Goal: Navigation & Orientation: Find specific page/section

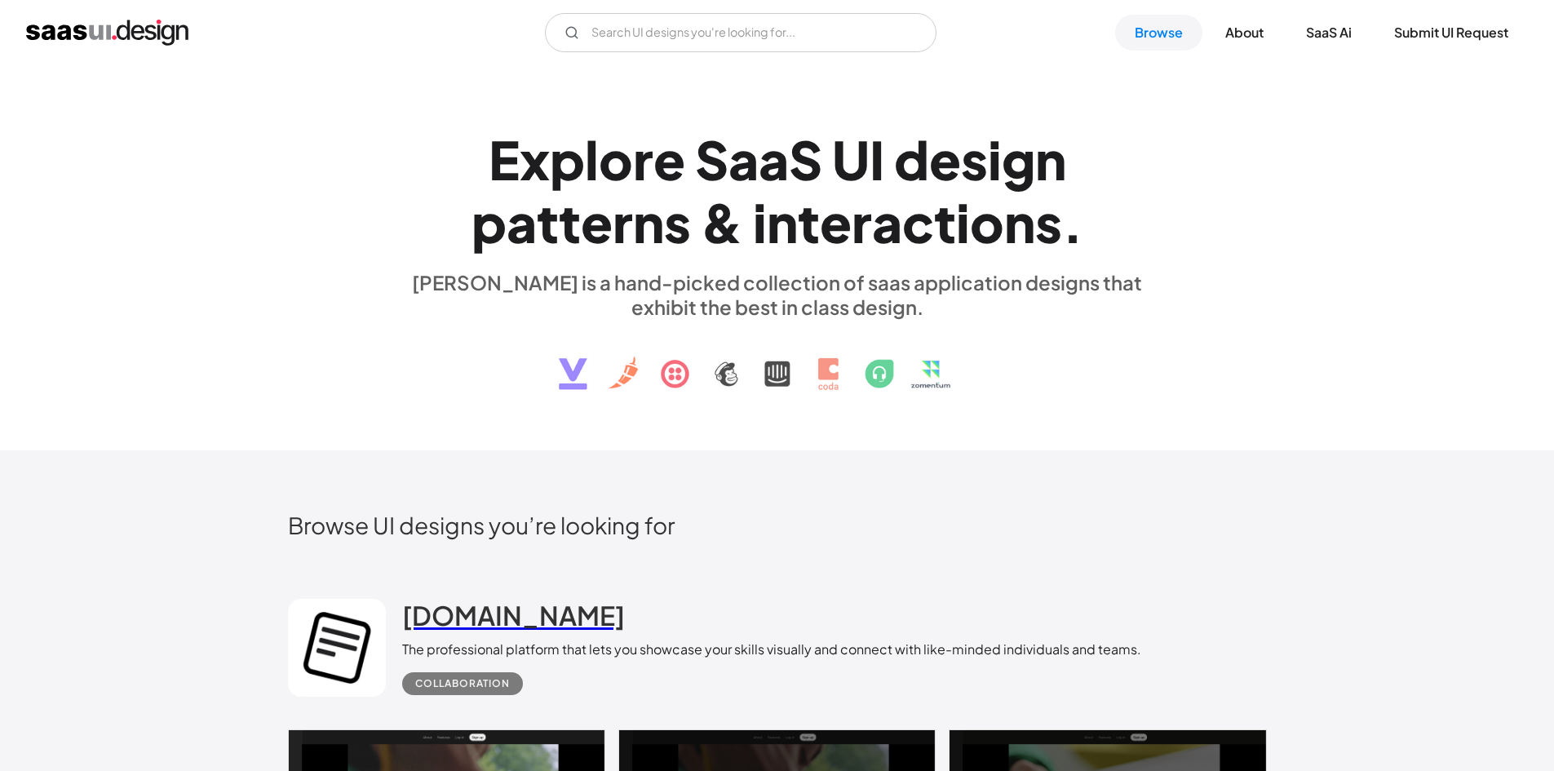
click at [452, 627] on h2 "[DOMAIN_NAME]" at bounding box center [513, 615] width 223 height 33
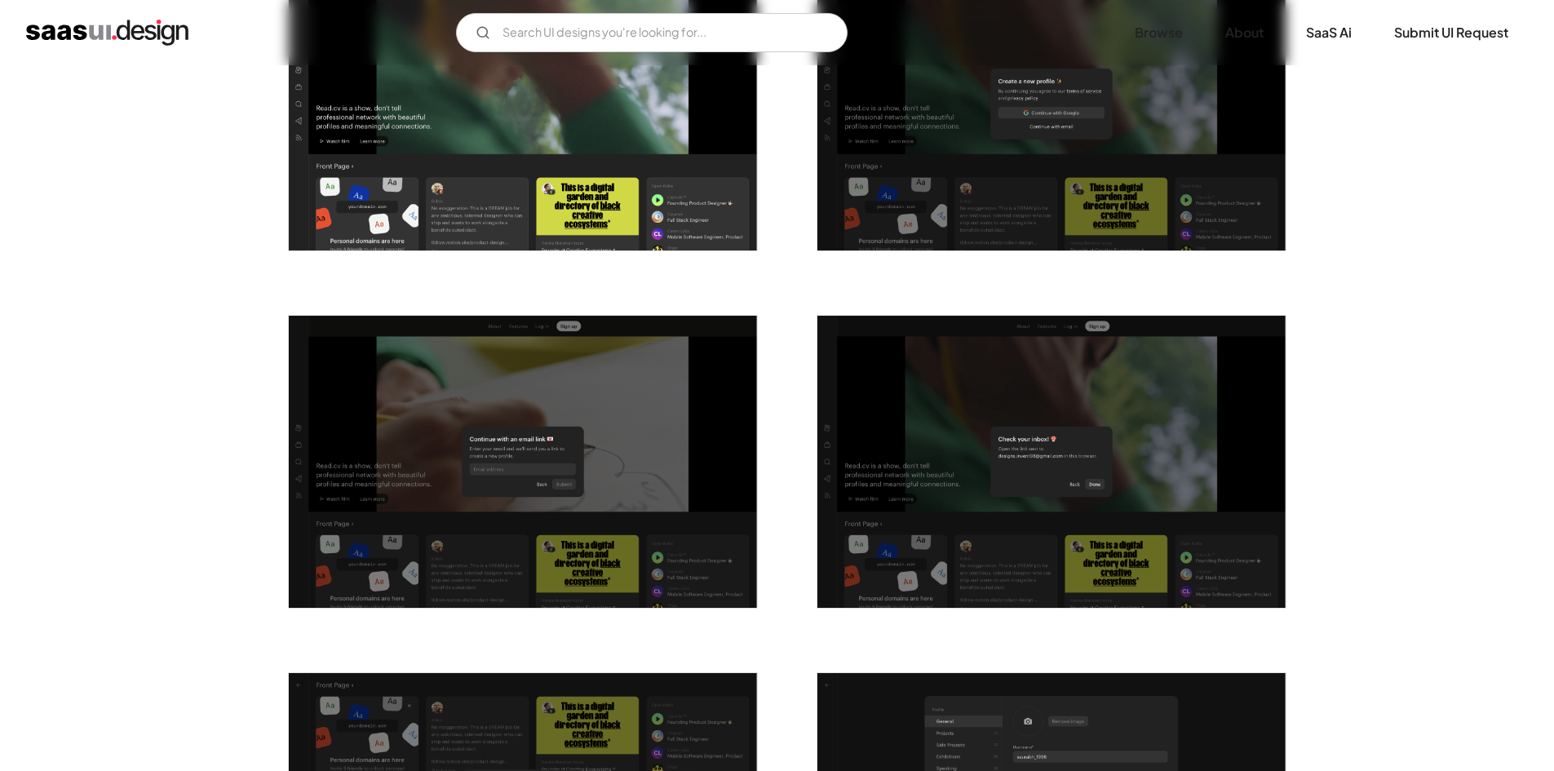
scroll to position [393, 0]
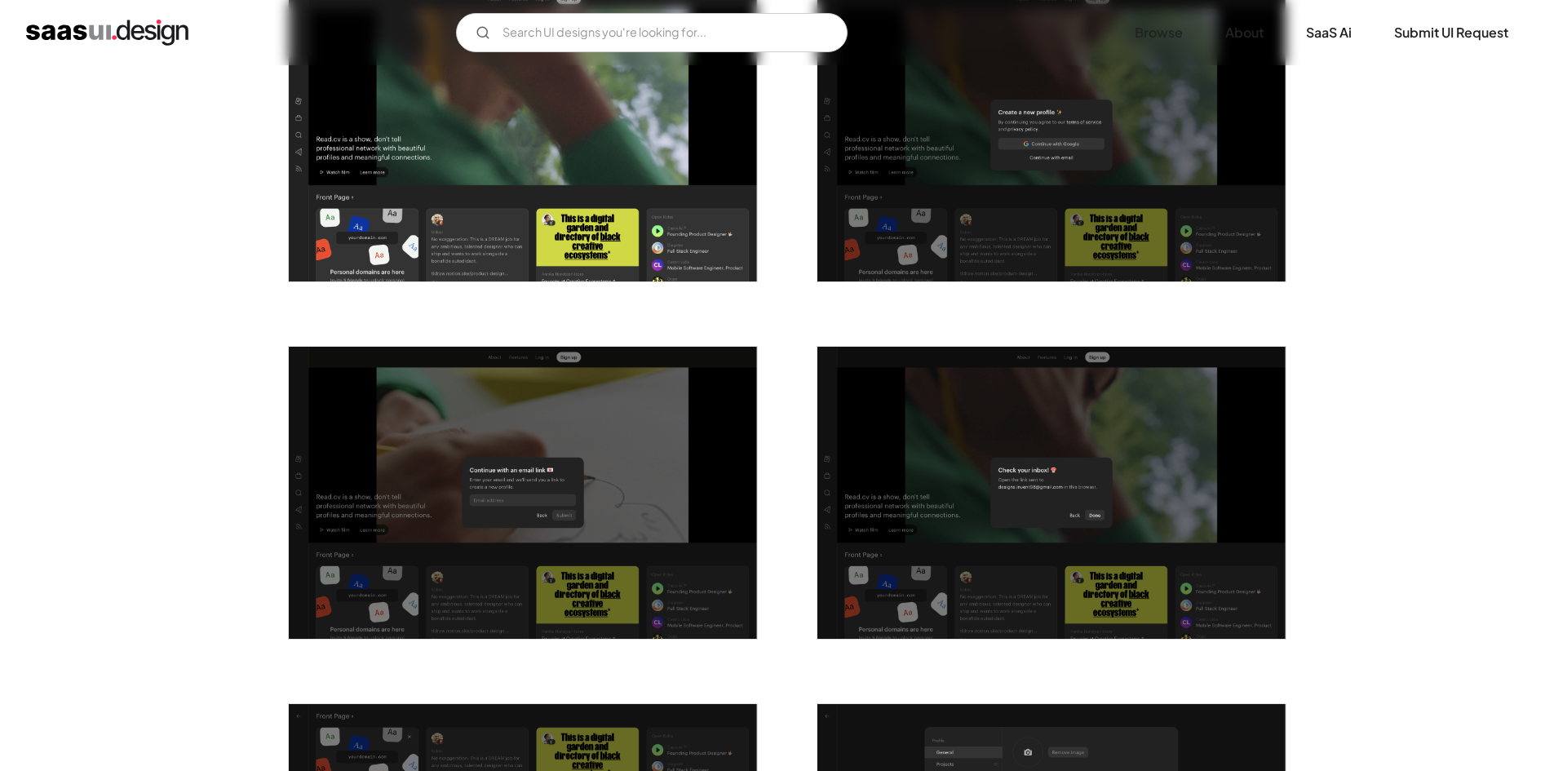
click at [103, 25] on img "home" at bounding box center [107, 33] width 162 height 26
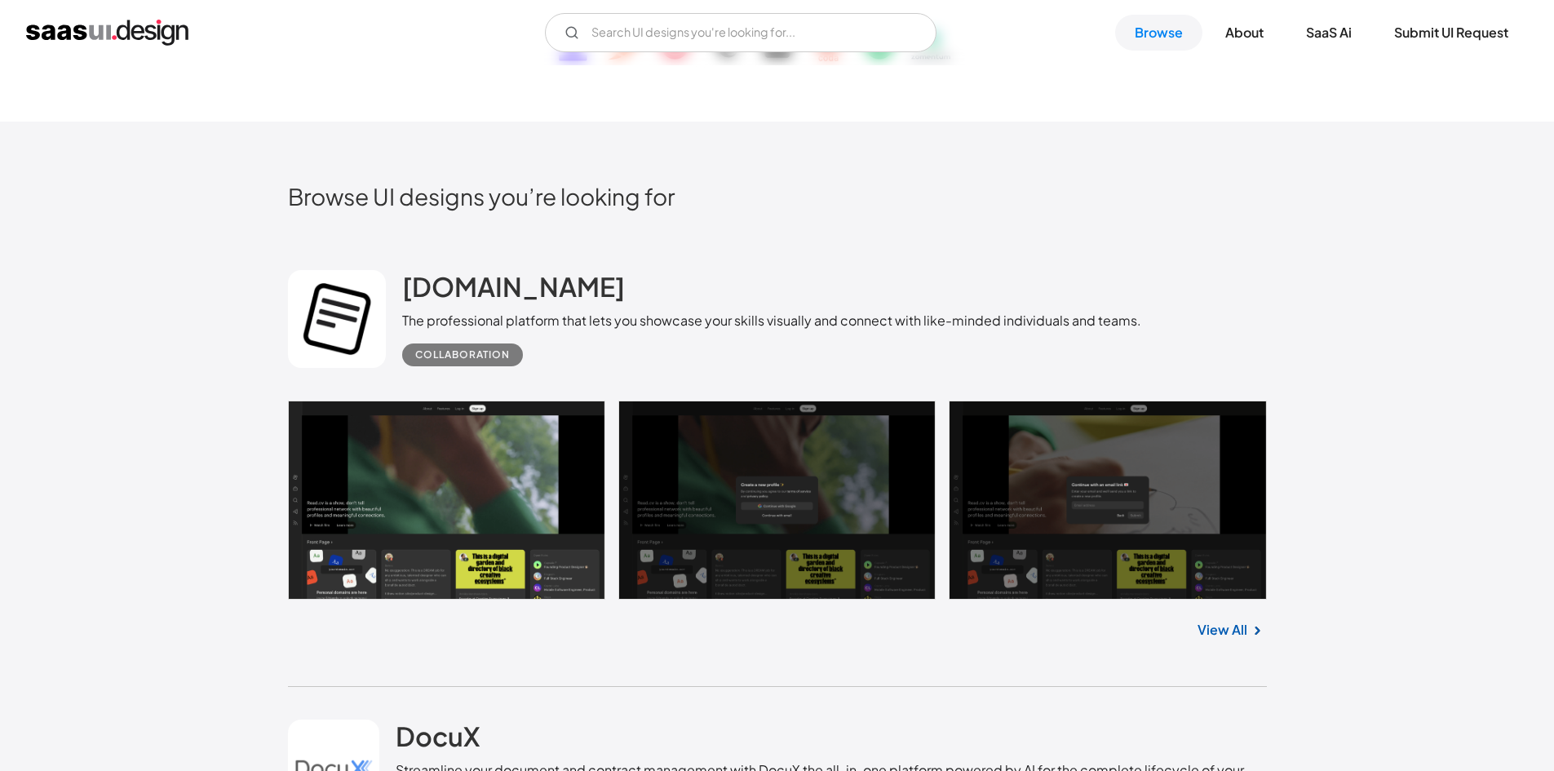
scroll to position [326, 0]
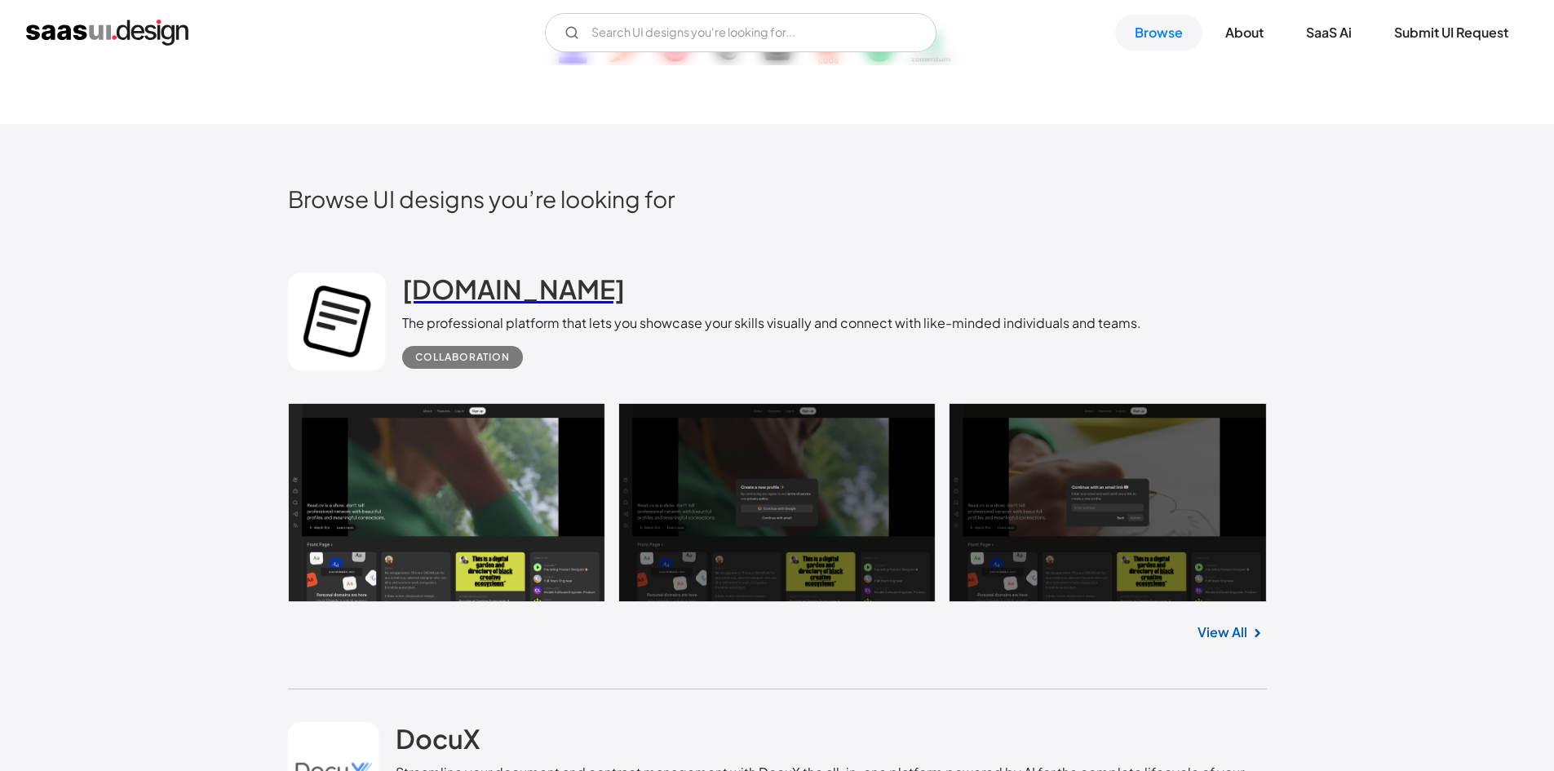
click at [452, 284] on h2 "[DOMAIN_NAME]" at bounding box center [513, 289] width 223 height 33
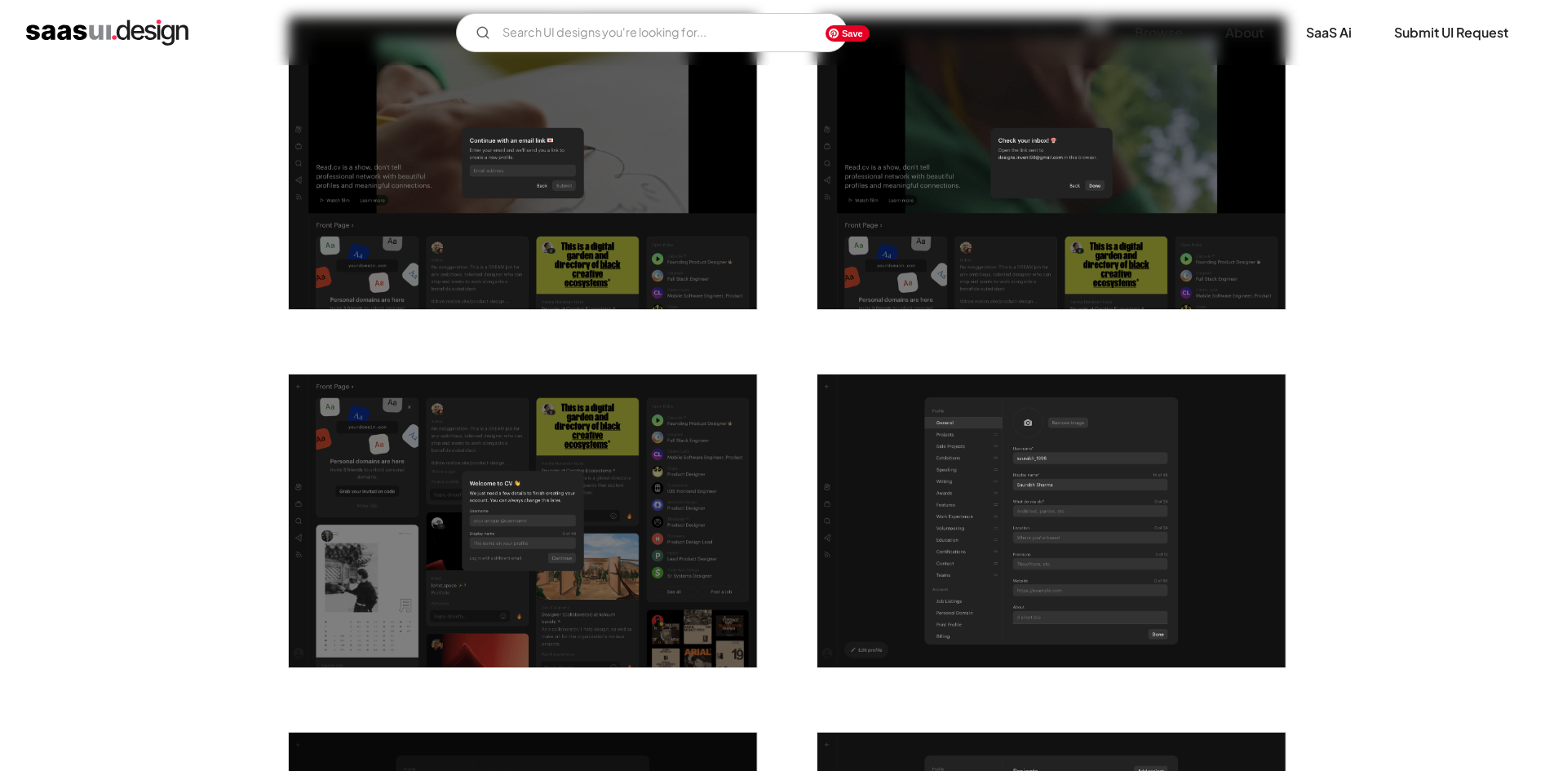
scroll to position [734, 0]
